Goal: Ask a question

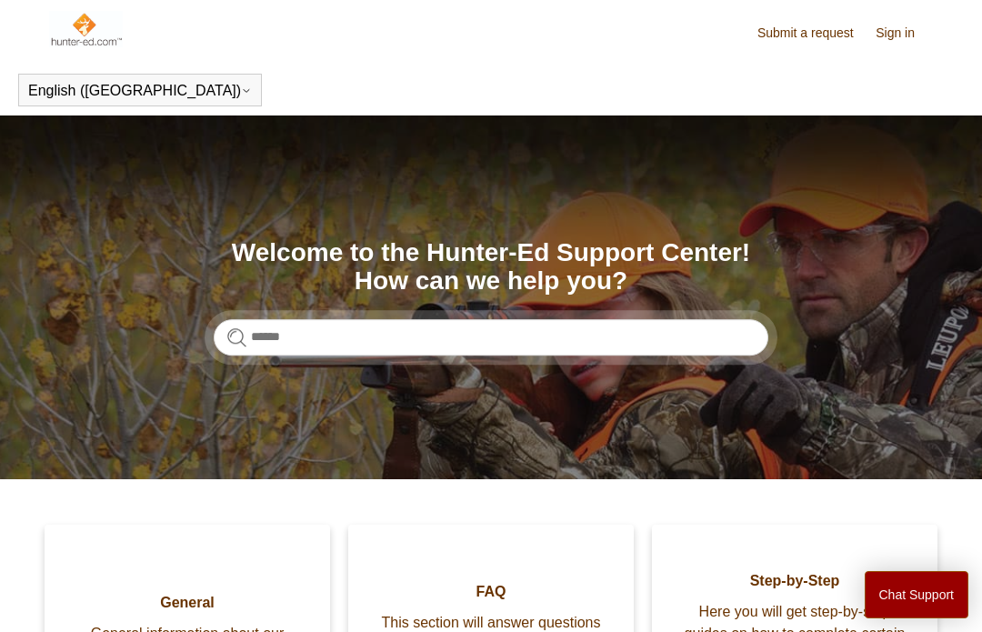
scroll to position [30, 0]
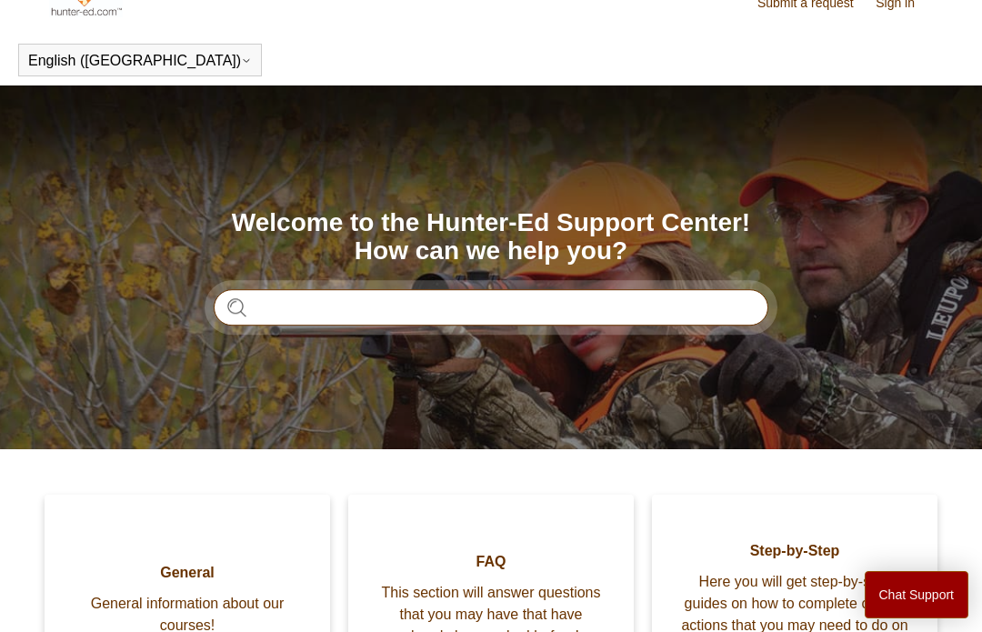
click at [330, 310] on input "Search" at bounding box center [491, 307] width 554 height 36
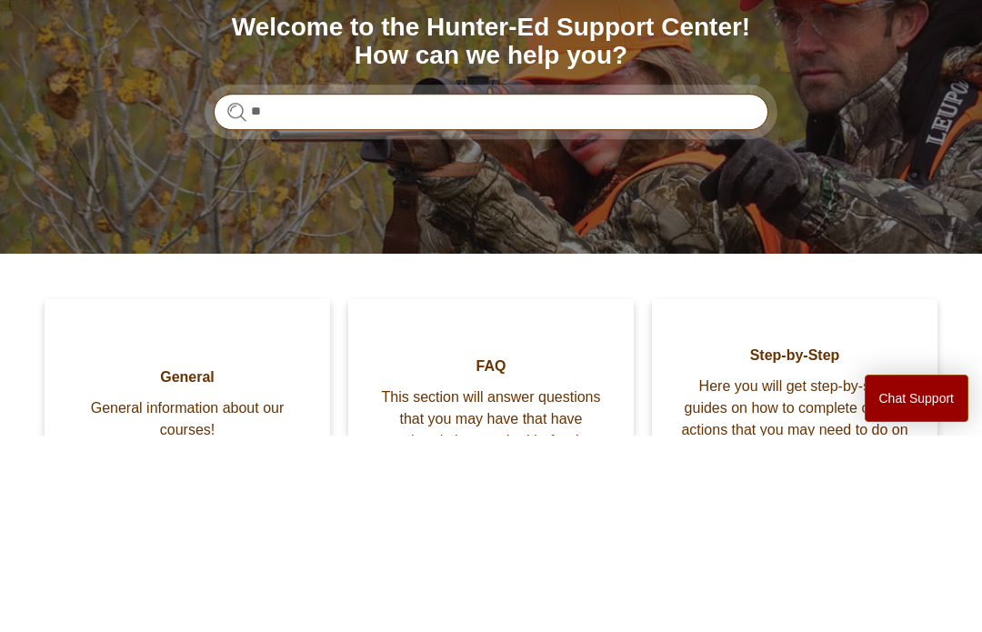
type input "*"
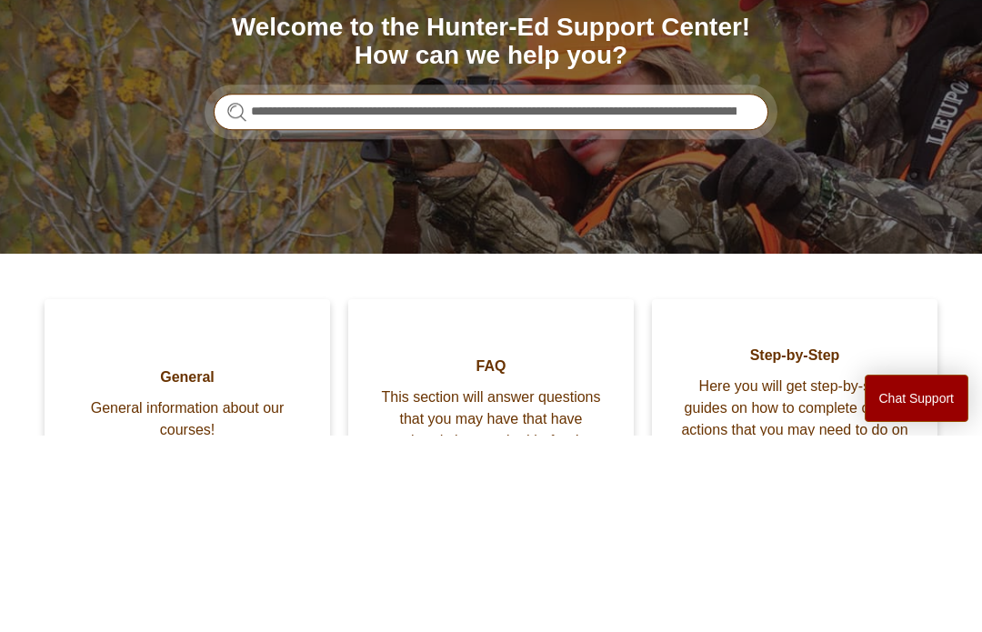
type input "**********"
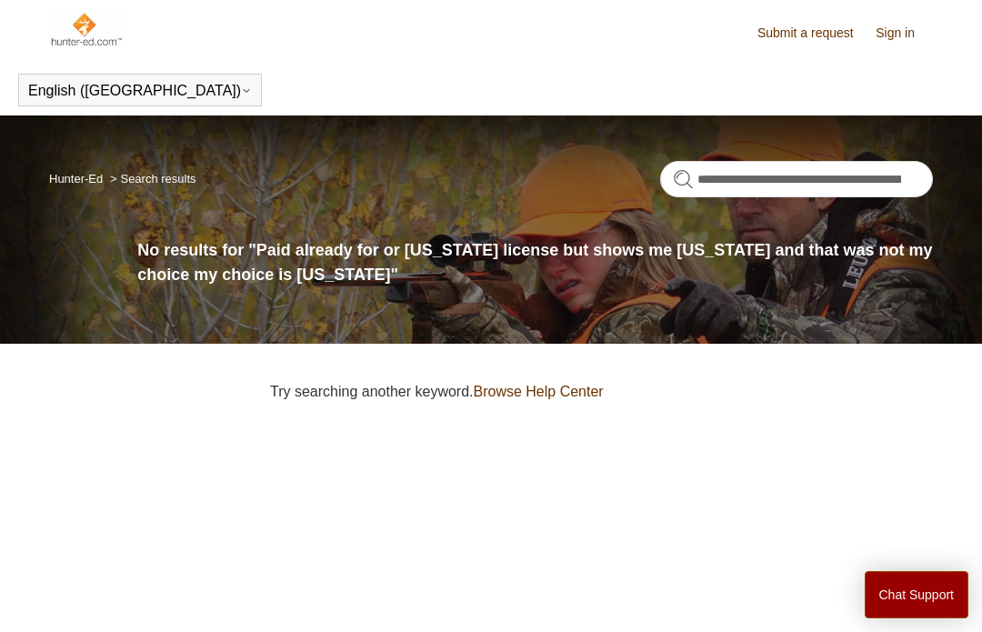
click at [578, 391] on link "Browse Help Center" at bounding box center [539, 391] width 130 height 15
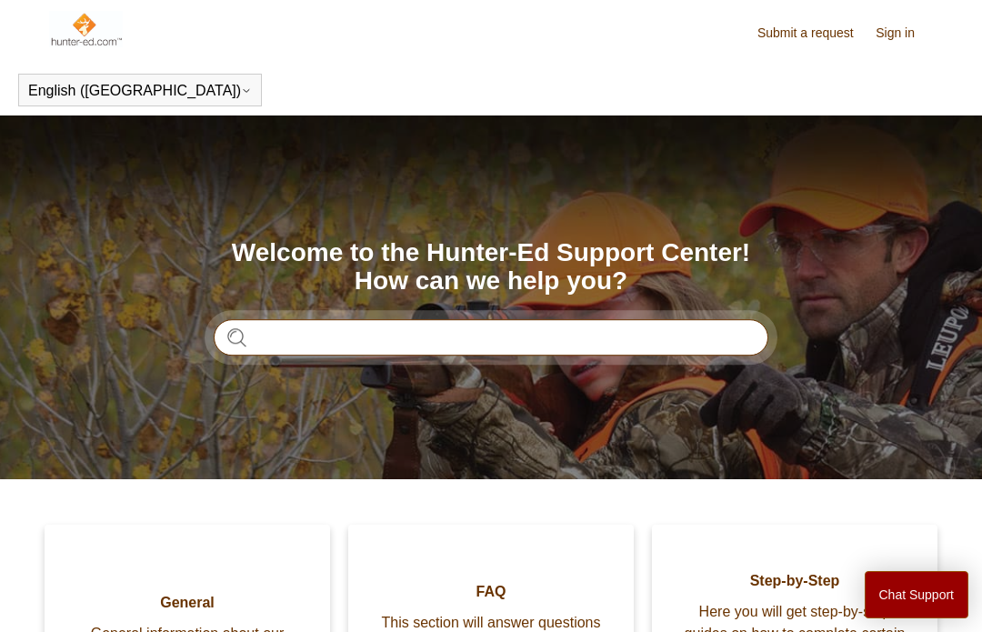
click at [389, 333] on input "Search" at bounding box center [491, 337] width 554 height 36
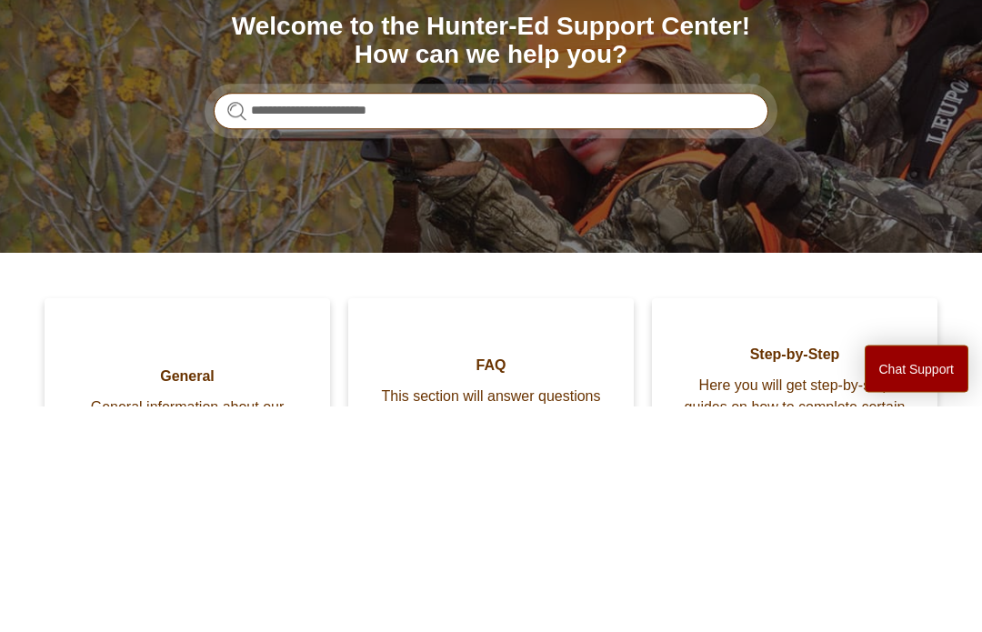
type input "**********"
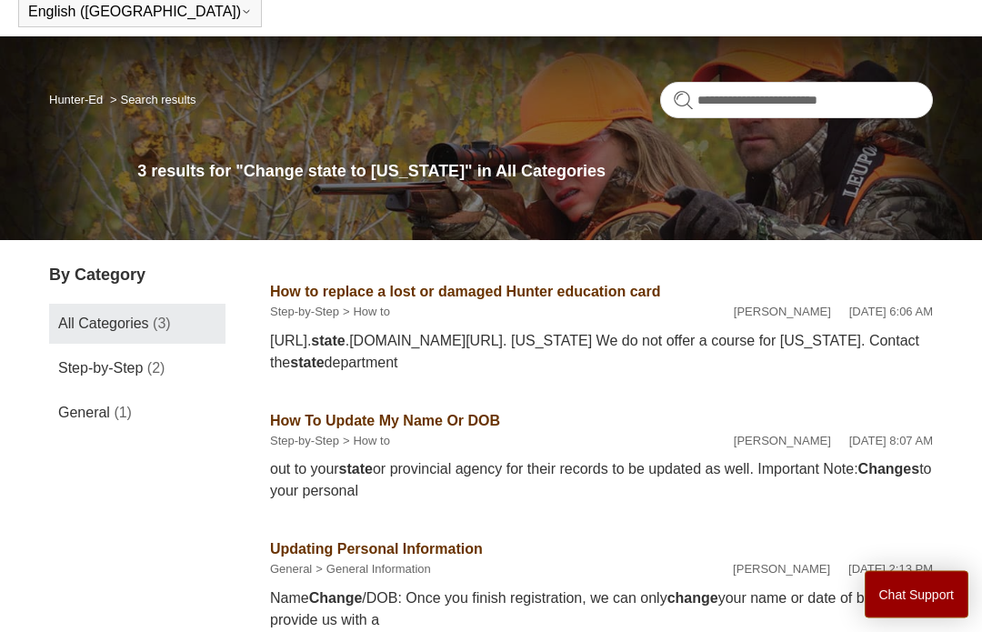
scroll to position [81, 0]
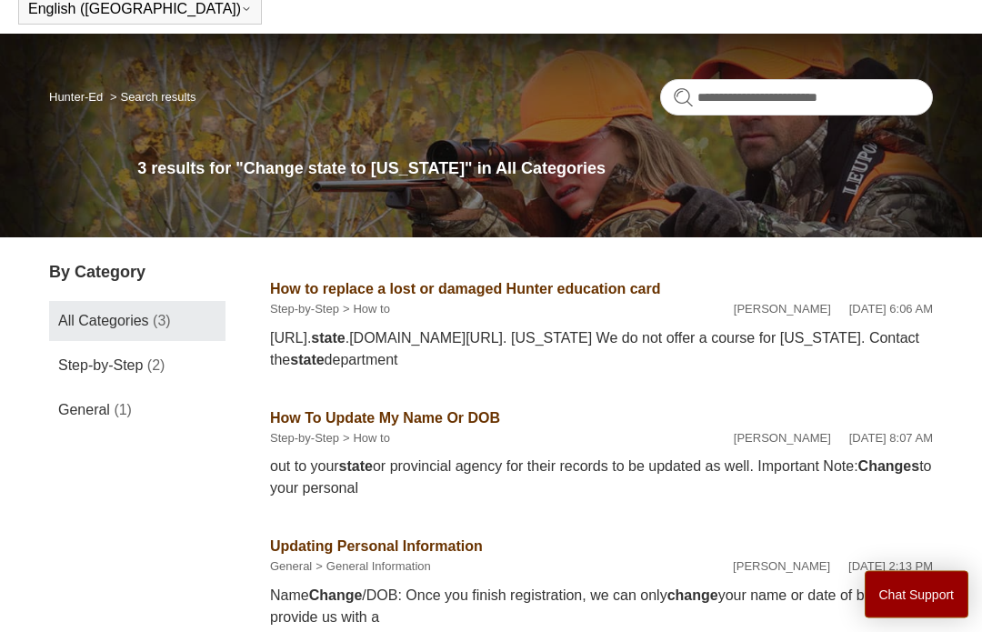
click at [100, 416] on span "General" at bounding box center [84, 410] width 52 height 15
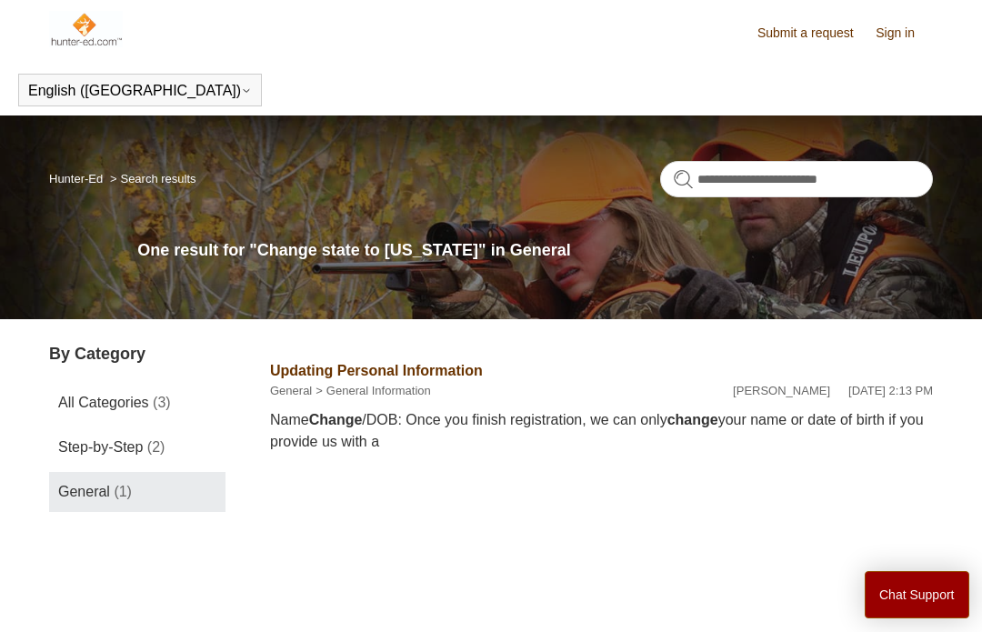
click at [96, 403] on span "All Categories" at bounding box center [103, 401] width 91 height 15
click at [981, 583] on main "**********" at bounding box center [491, 348] width 982 height 467
click at [818, 32] on link "Submit a request" at bounding box center [814, 33] width 115 height 19
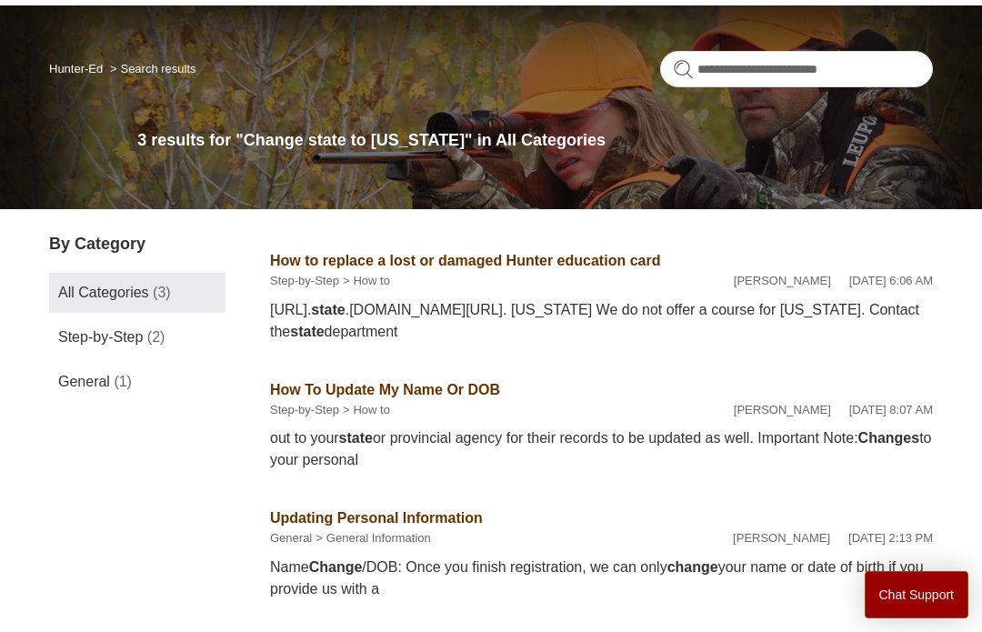
scroll to position [179, 0]
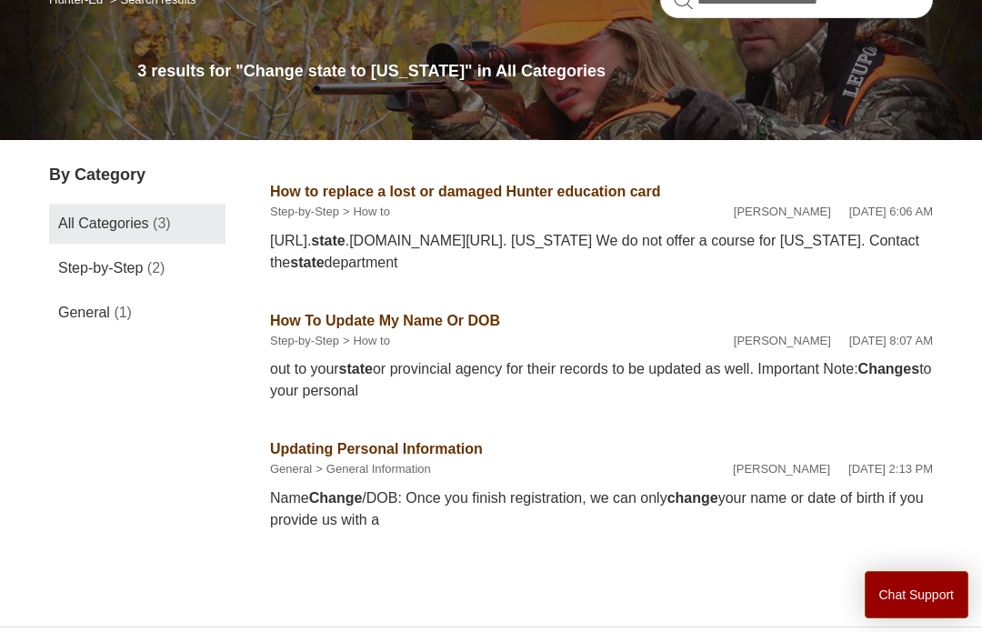
click at [919, 618] on button "Chat Support" at bounding box center [916, 594] width 105 height 47
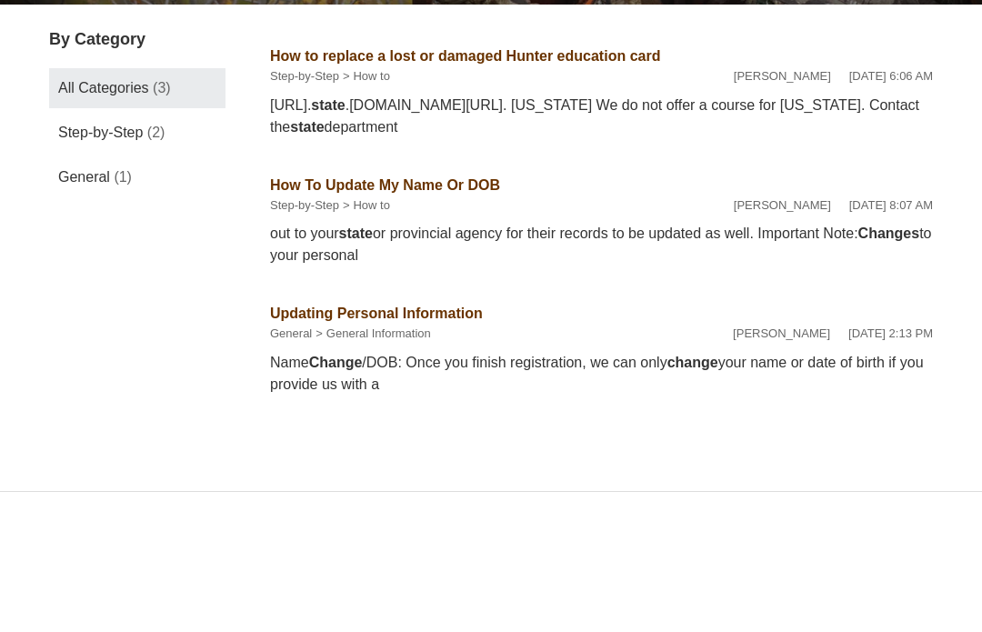
scroll to position [247, 0]
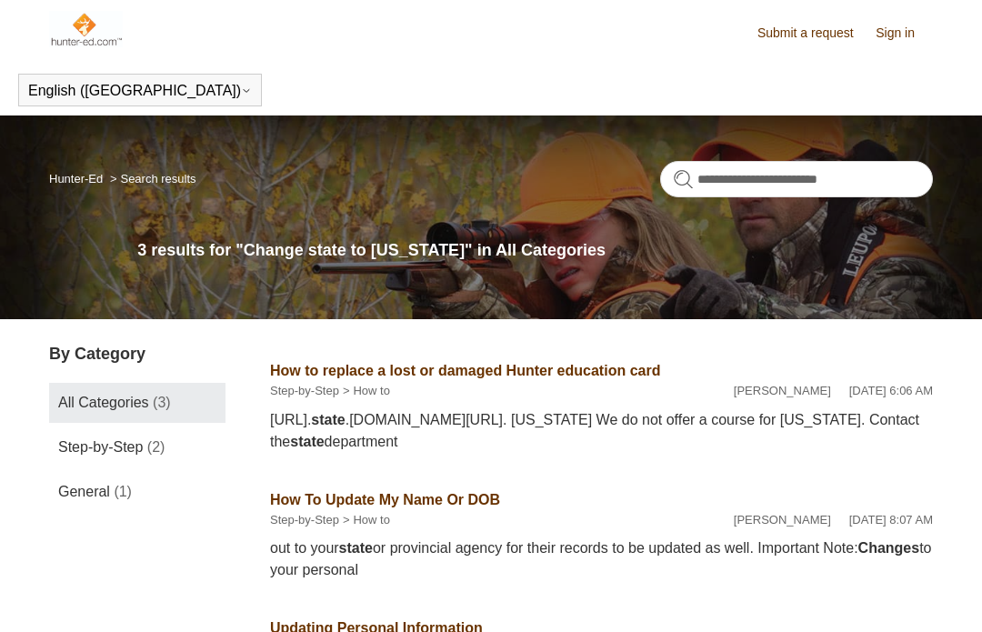
scroll to position [82, 0]
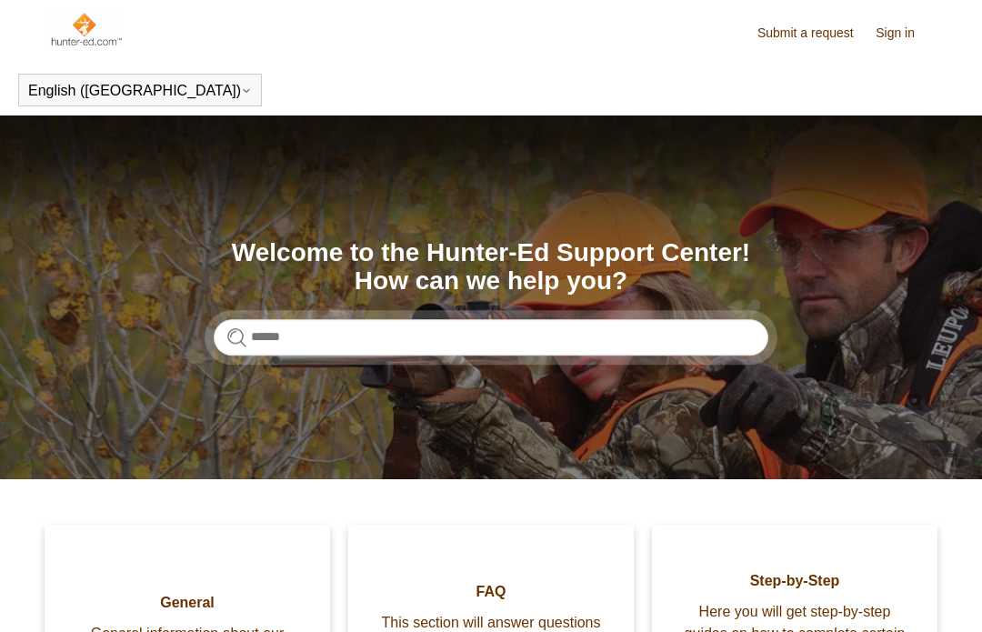
scroll to position [226, 0]
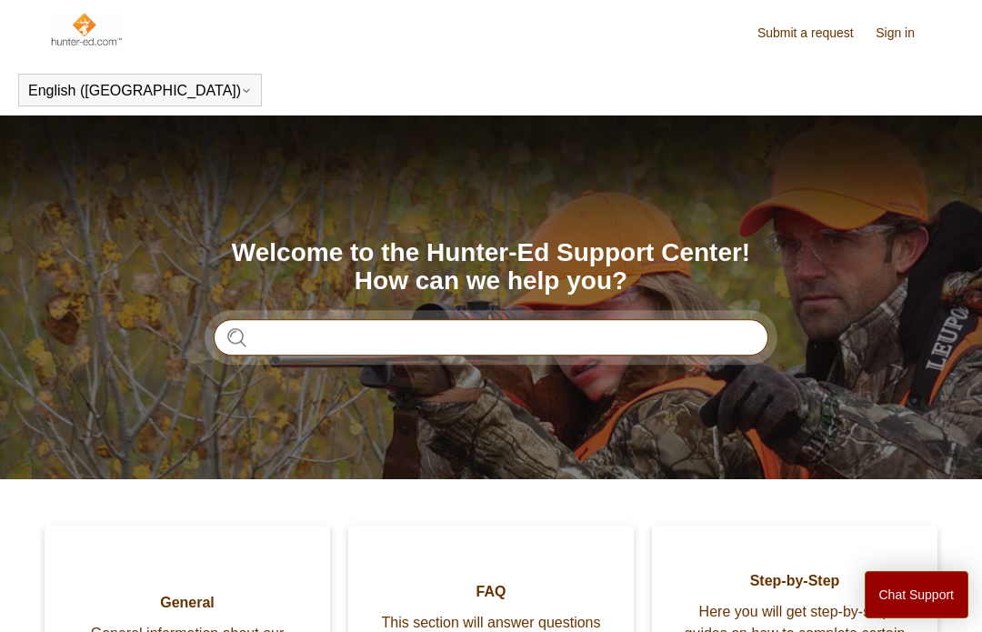
click at [530, 343] on input "Search" at bounding box center [491, 337] width 554 height 36
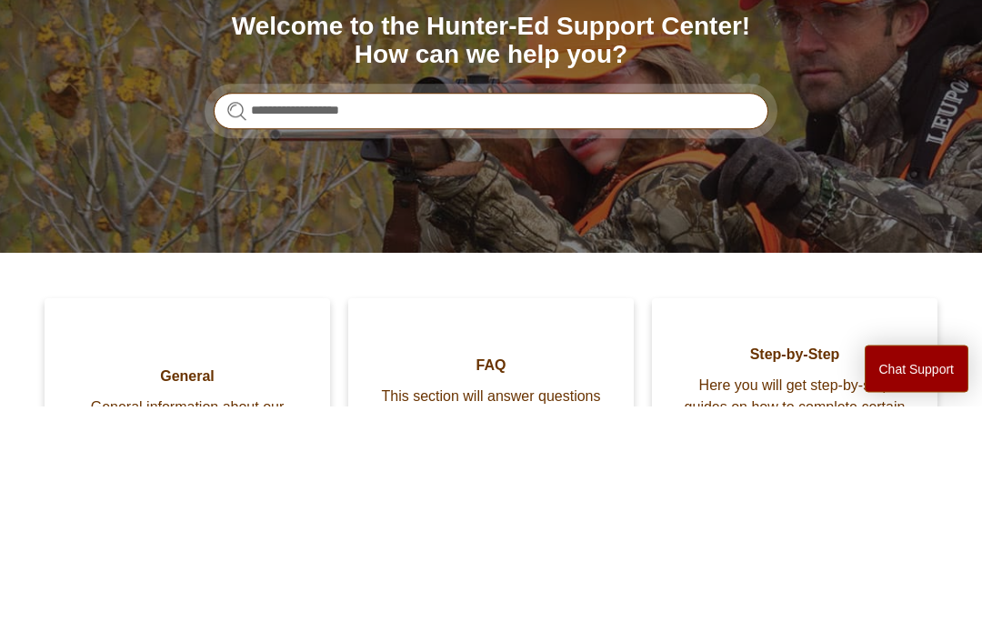
type input "**********"
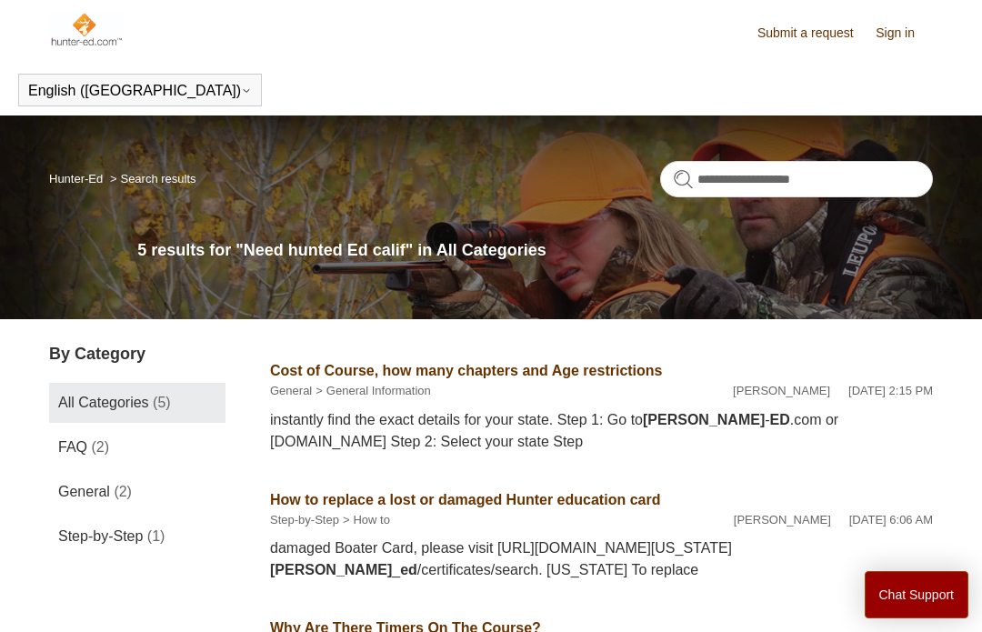
click at [653, 421] on div "instantly find the exact details for your state. Step 1: Go to [PERSON_NAME] - …" at bounding box center [601, 431] width 663 height 44
click at [437, 419] on div "instantly find the exact details for your state. Step 1: Go to [PERSON_NAME] - …" at bounding box center [601, 431] width 663 height 44
